Goal: Communication & Community: Participate in discussion

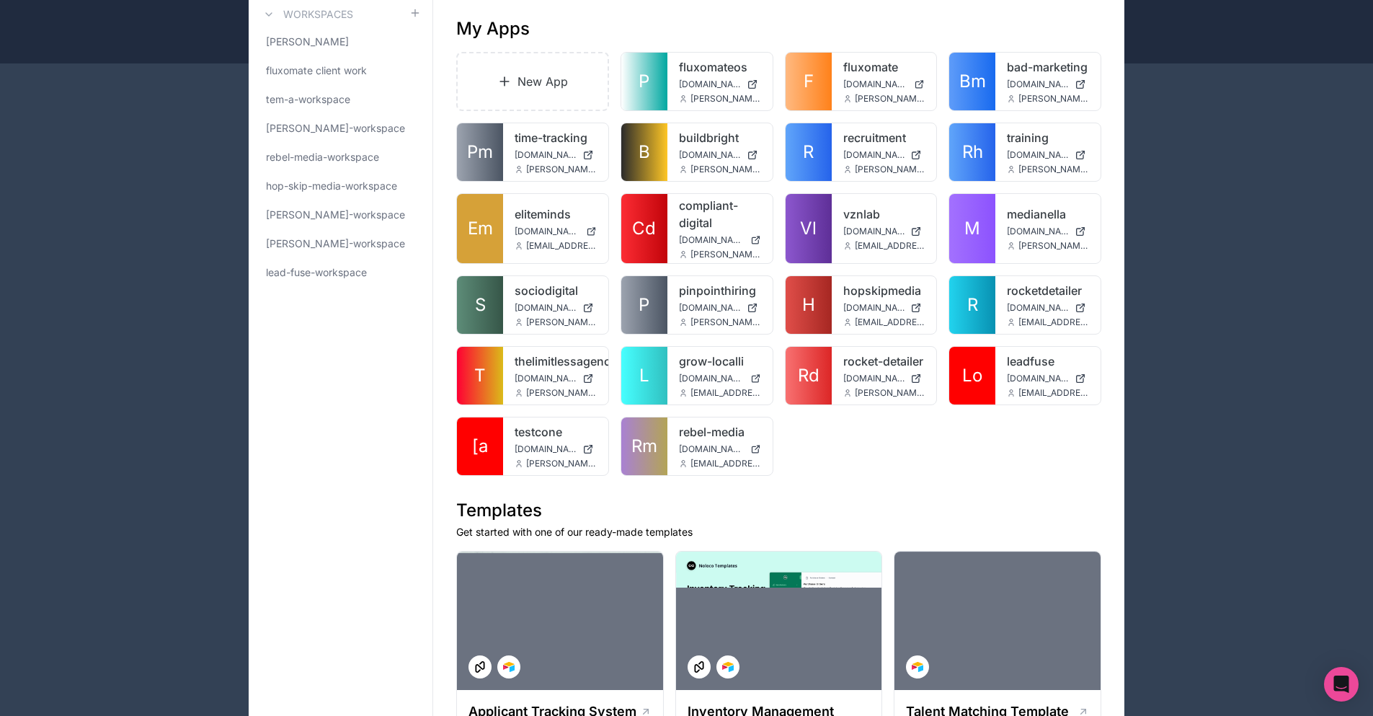
scroll to position [144, 0]
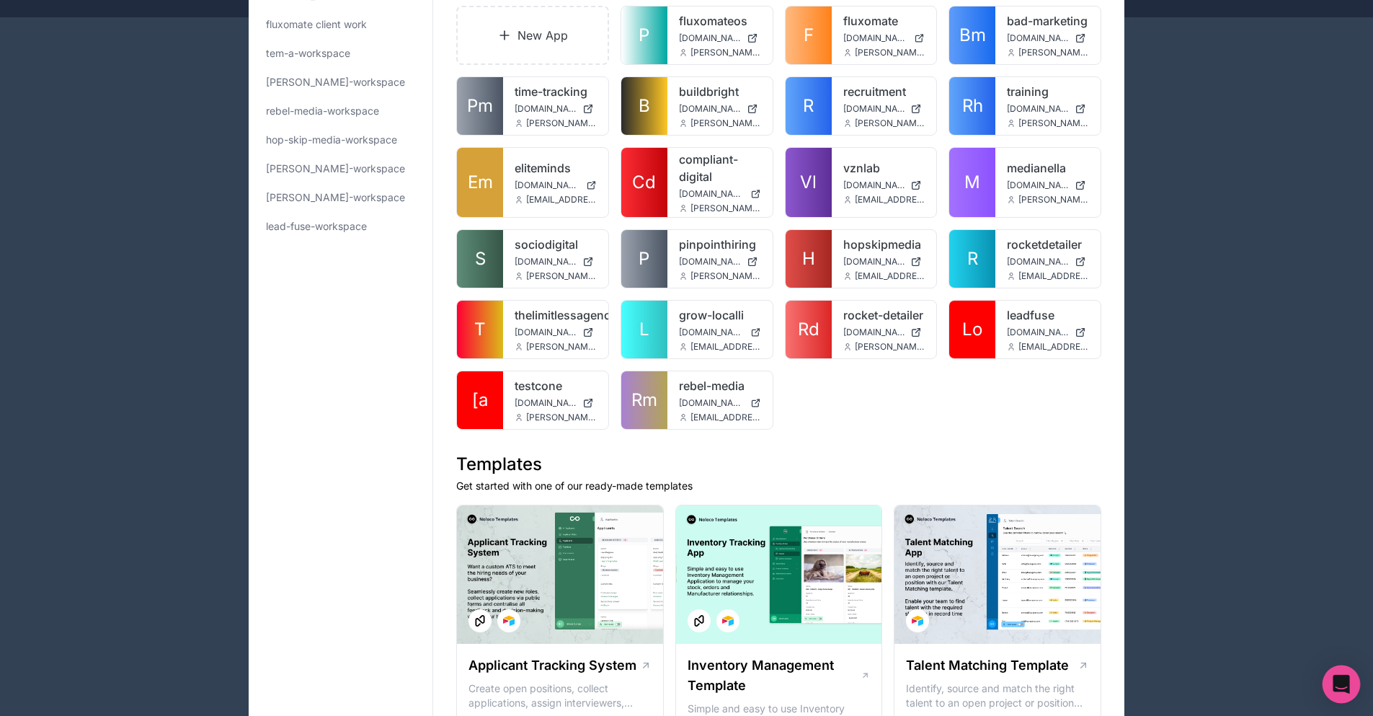
click at [1325, 571] on body "Apps Billing Profile Guides Community Connect with an Expert Billing Profile Gu…" at bounding box center [686, 214] width 1373 height 716
click at [1339, 676] on icon "Open Intercom Messenger" at bounding box center [1341, 684] width 19 height 19
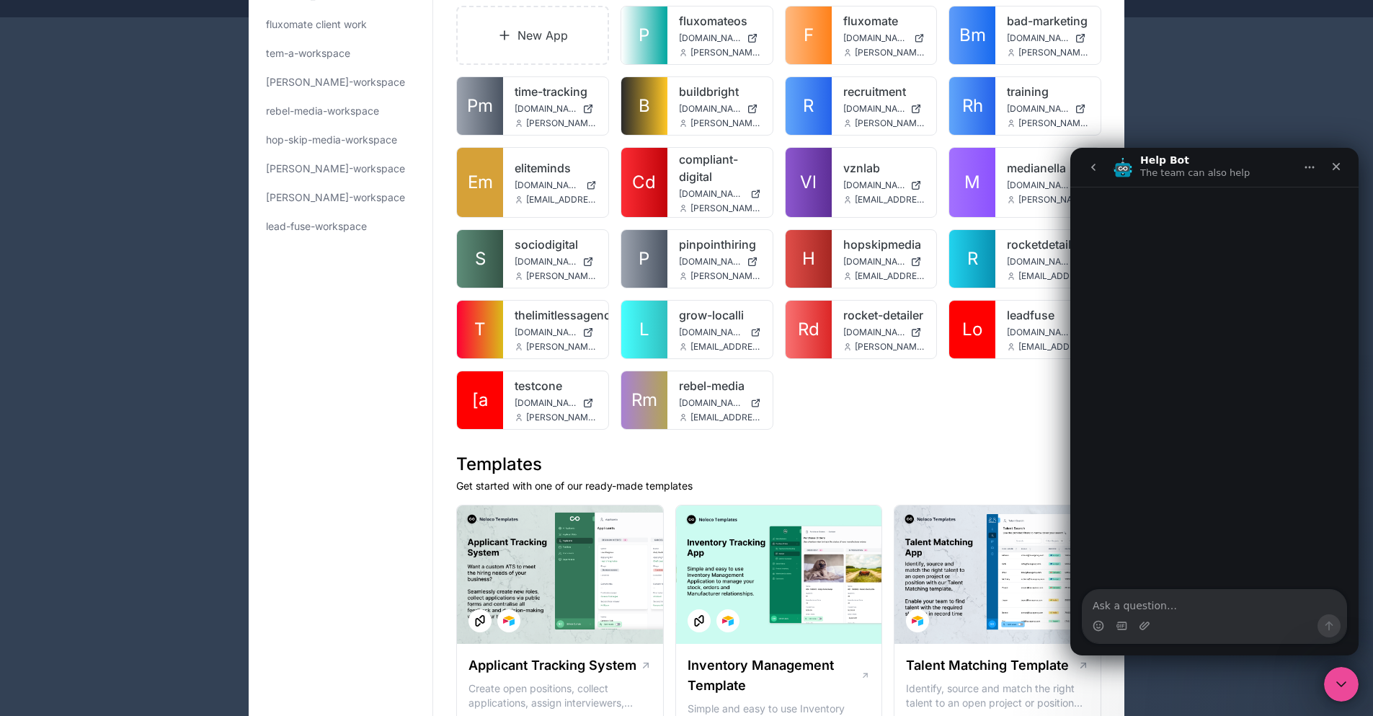
scroll to position [216, 0]
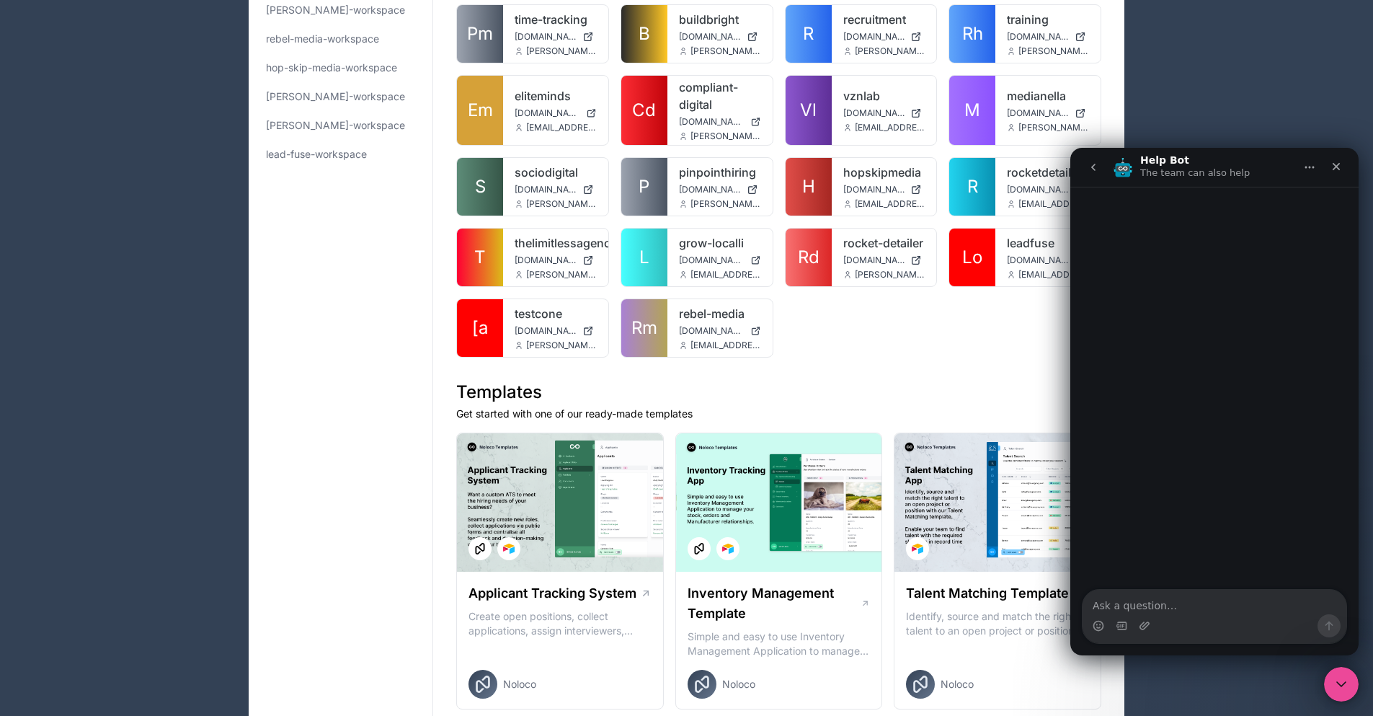
click at [1090, 159] on button "go back" at bounding box center [1092, 166] width 27 height 27
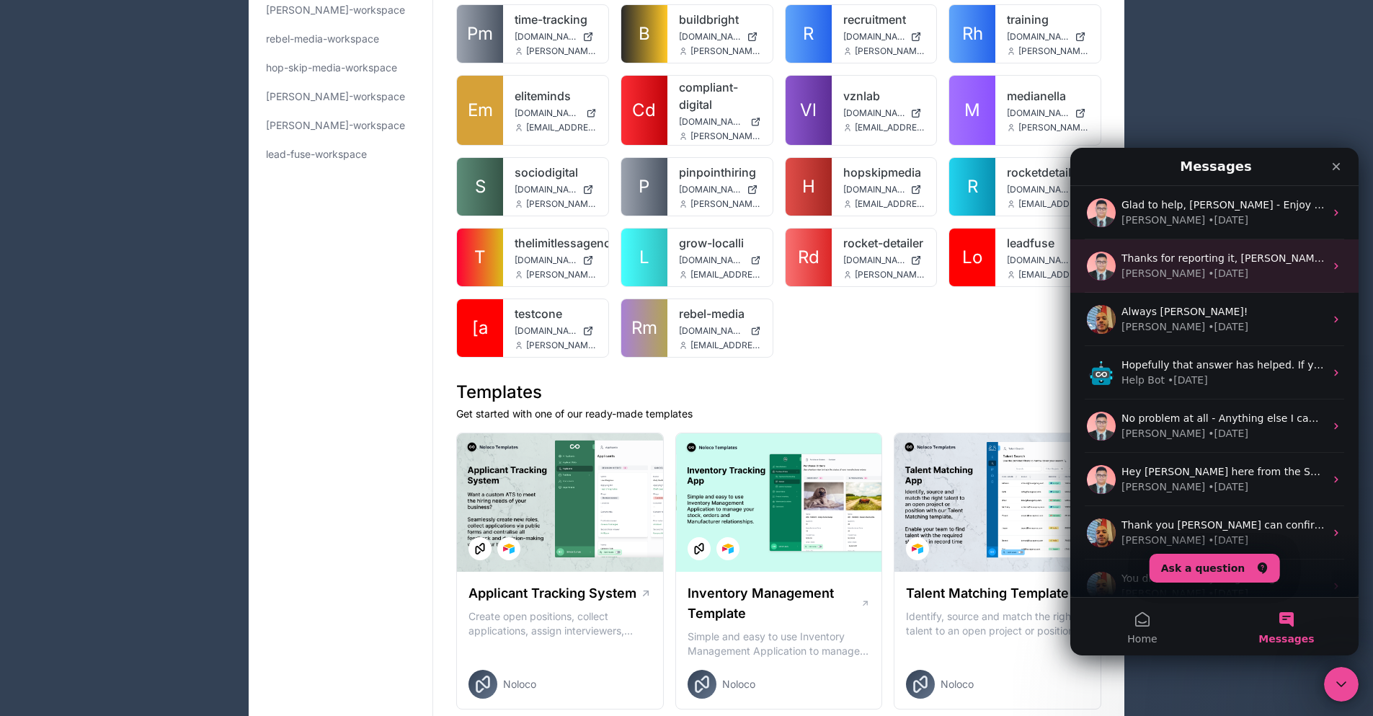
click at [1207, 277] on div "[PERSON_NAME] • [DATE]" at bounding box center [1222, 273] width 203 height 15
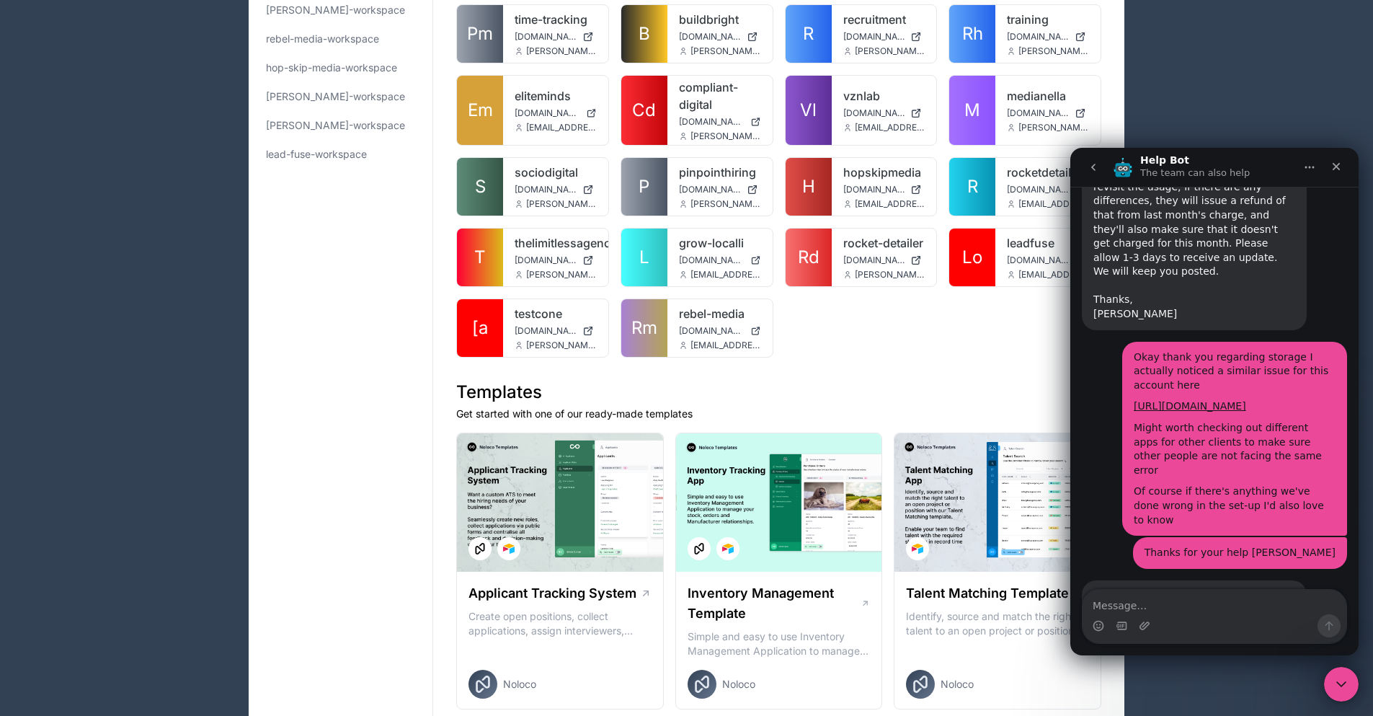
scroll to position [4496, 0]
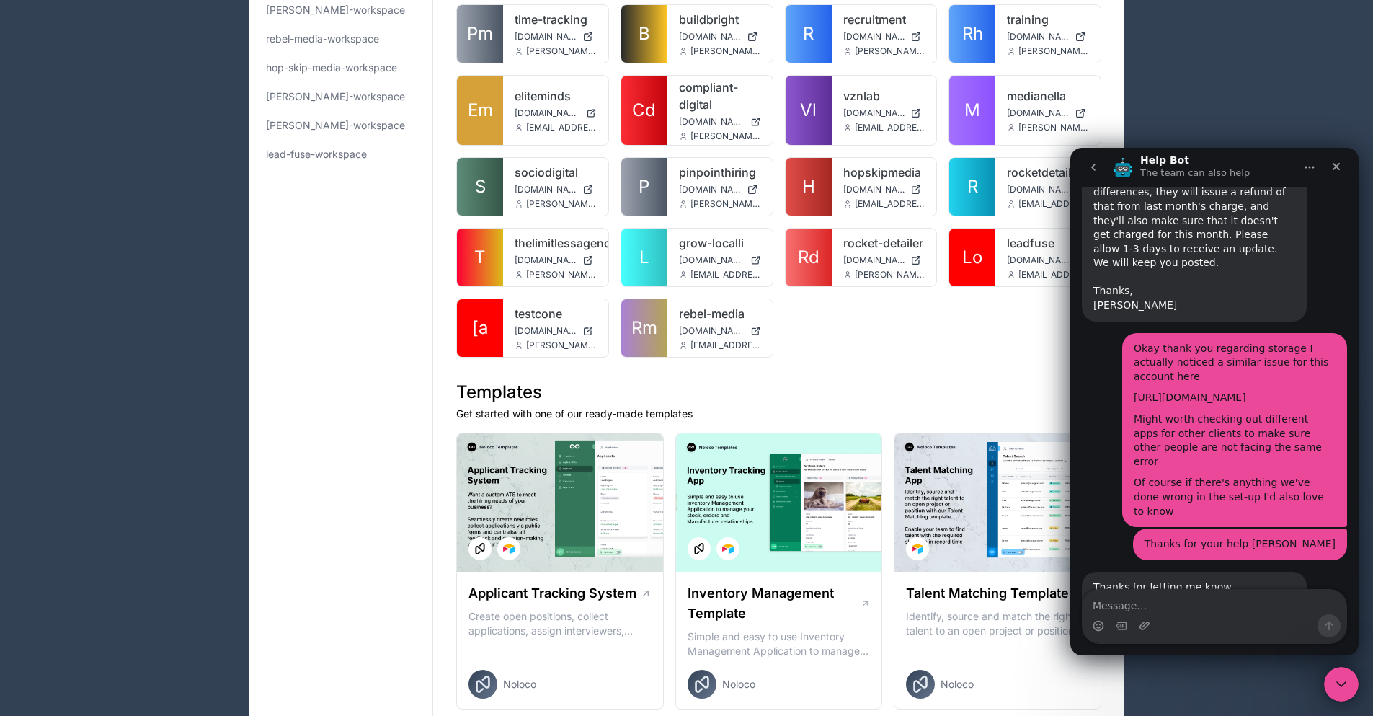
click at [1218, 602] on textarea "Message…" at bounding box center [1214, 601] width 264 height 25
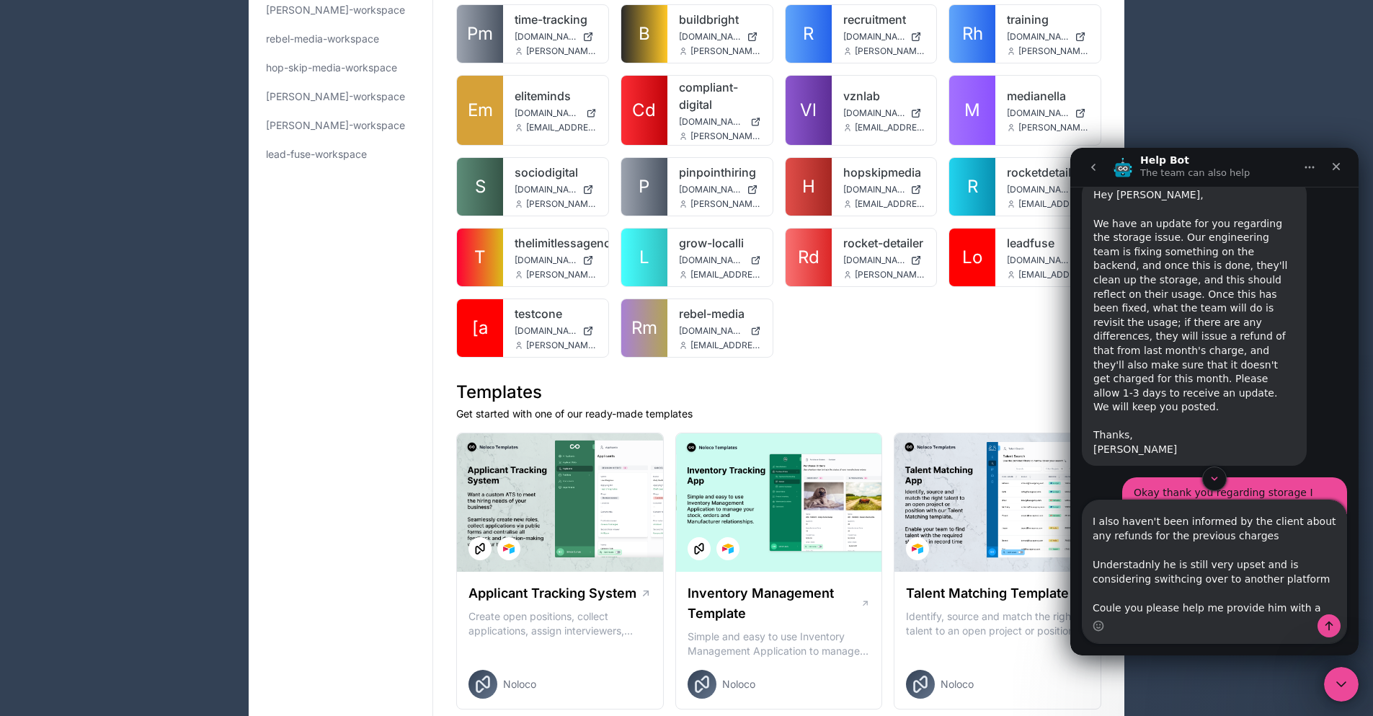
scroll to position [81, 0]
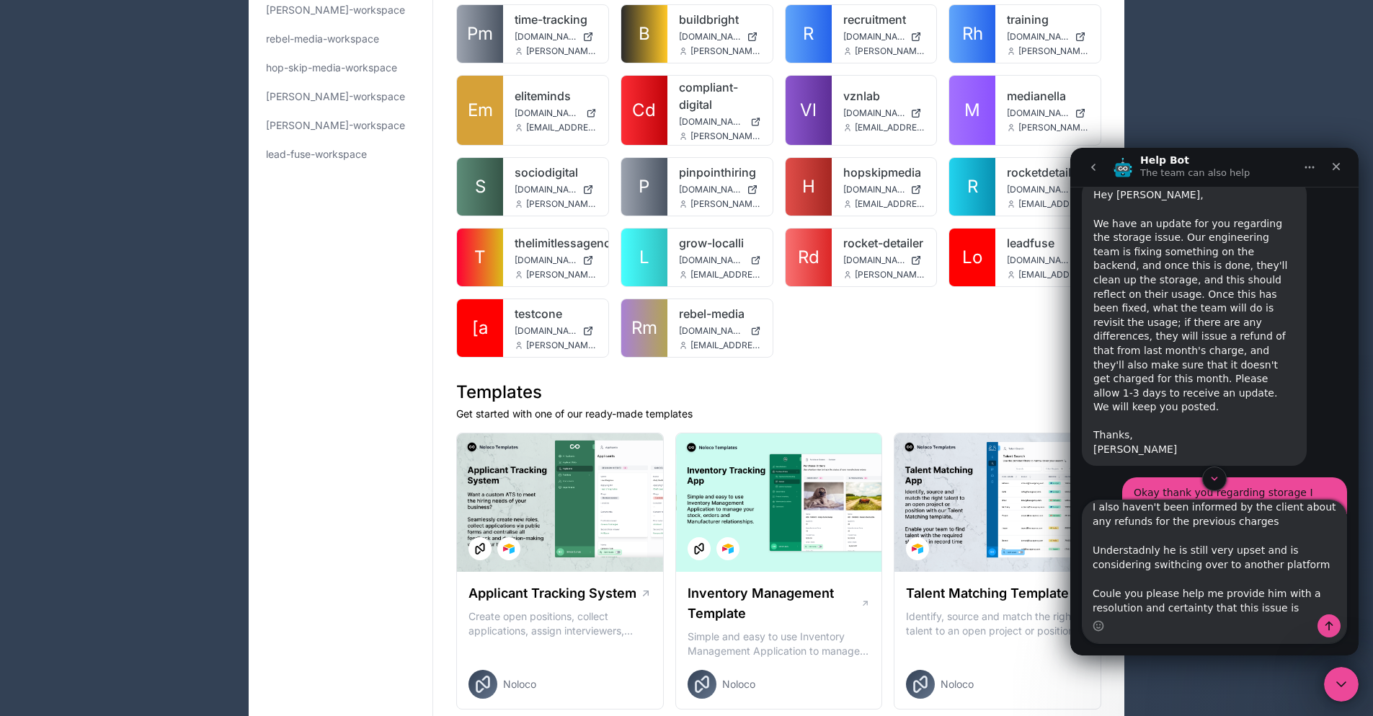
type textarea "hey just to re-surface the issue This app recieved another notification about e…"
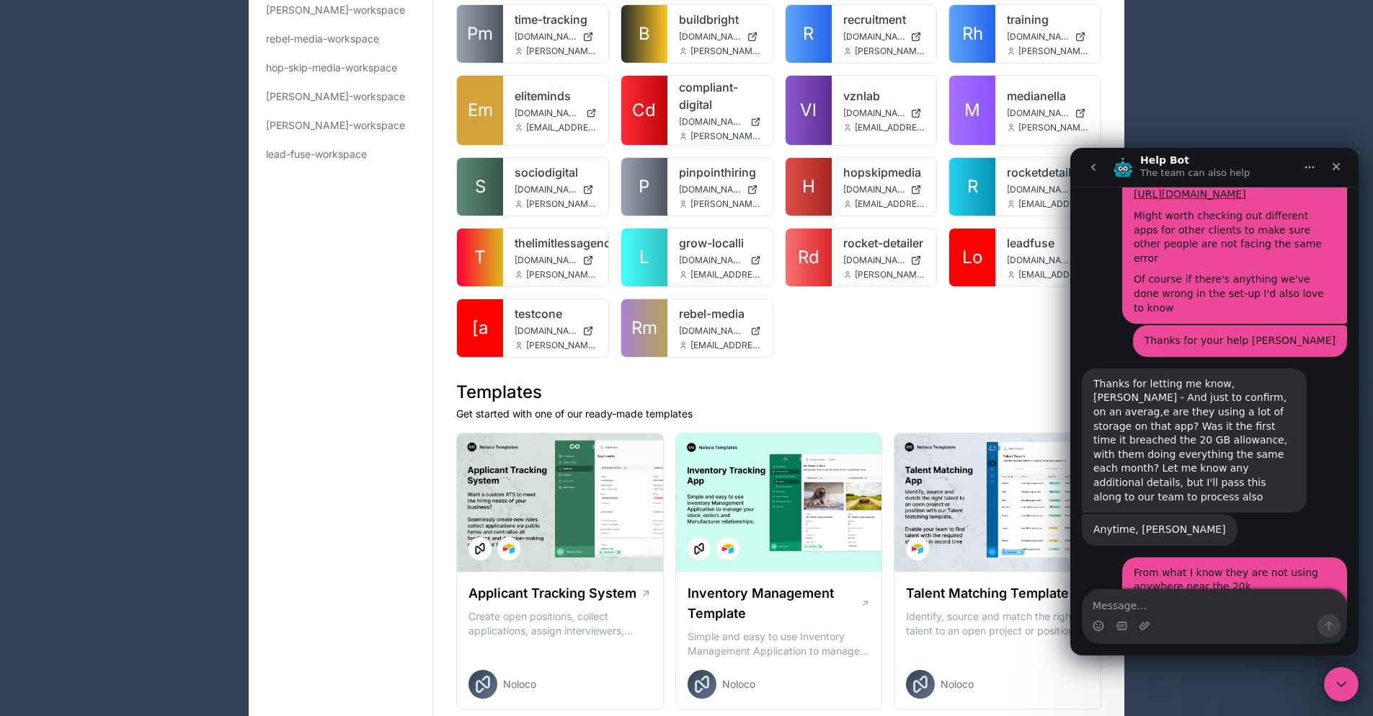
scroll to position [4736, 0]
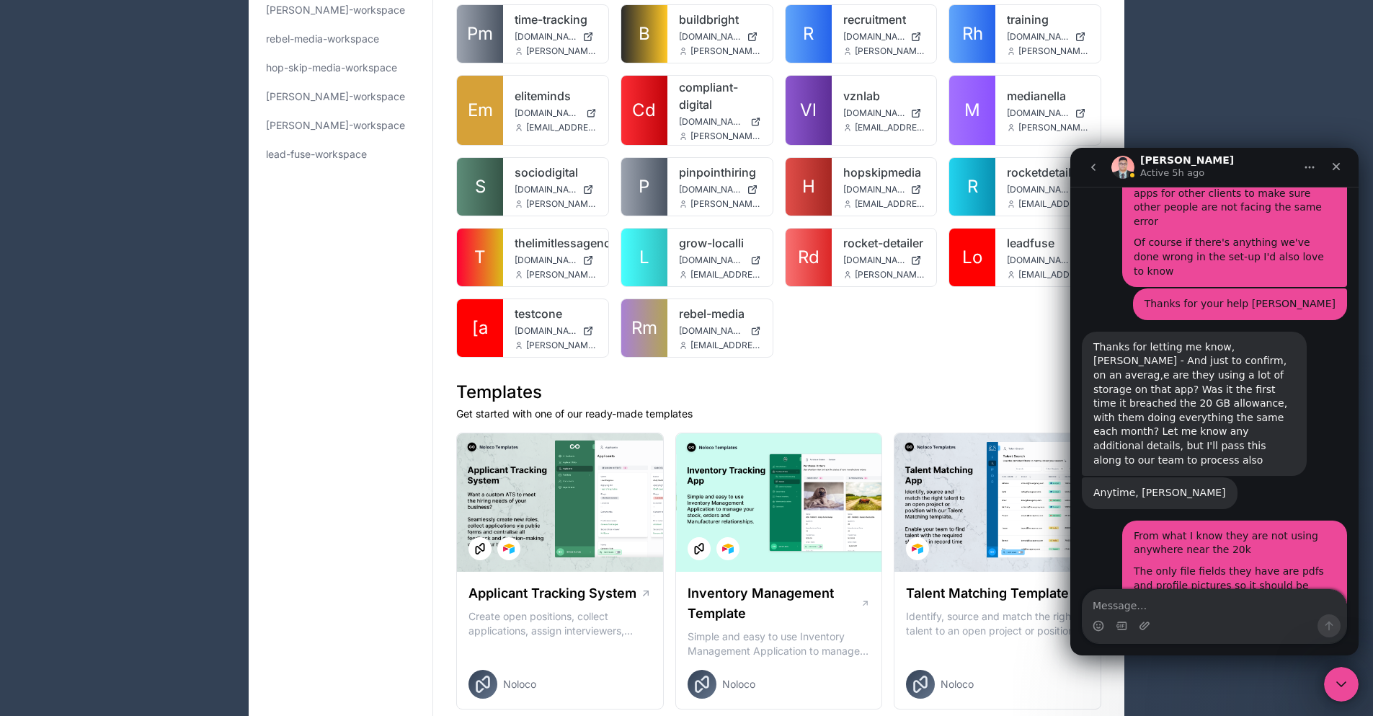
drag, startPoint x: 695, startPoint y: 237, endPoint x: 883, endPoint y: 232, distance: 187.4
click at [883, 232] on div "New App P fluxomateos [DOMAIN_NAME] [PERSON_NAME][EMAIL_ADDRESS][DOMAIN_NAME] F…" at bounding box center [778, 146] width 645 height 424
click at [745, 308] on div at bounding box center [746, 322] width 29 height 29
click at [685, 305] on link "rebel-media" at bounding box center [720, 313] width 82 height 17
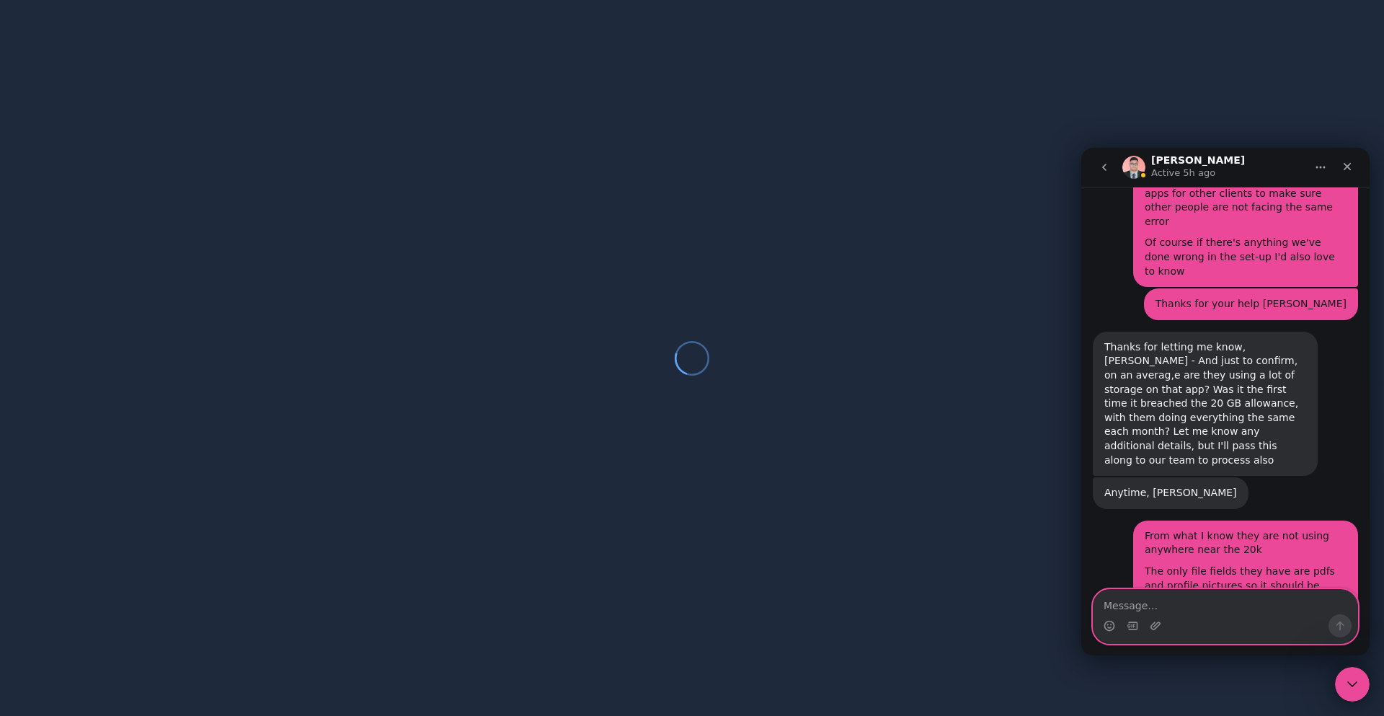
click at [1175, 597] on textarea "Message…" at bounding box center [1225, 601] width 264 height 25
paste textarea "[URL][DOMAIN_NAME]"
type textarea "[URL][DOMAIN_NAME]"
